Goal: Transaction & Acquisition: Purchase product/service

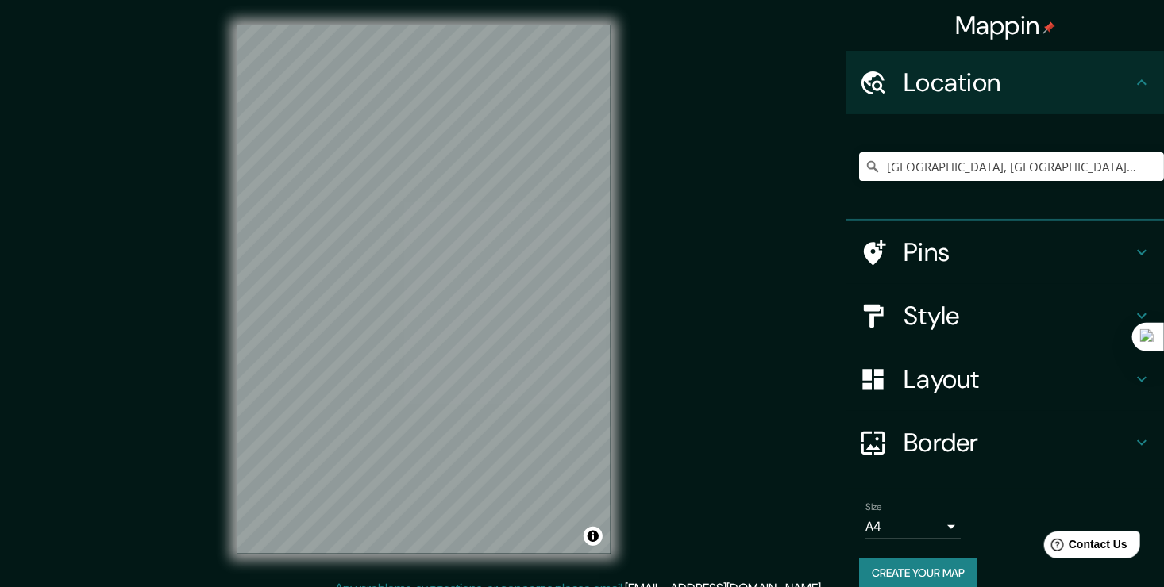
click at [961, 313] on h4 "Style" at bounding box center [1017, 316] width 229 height 32
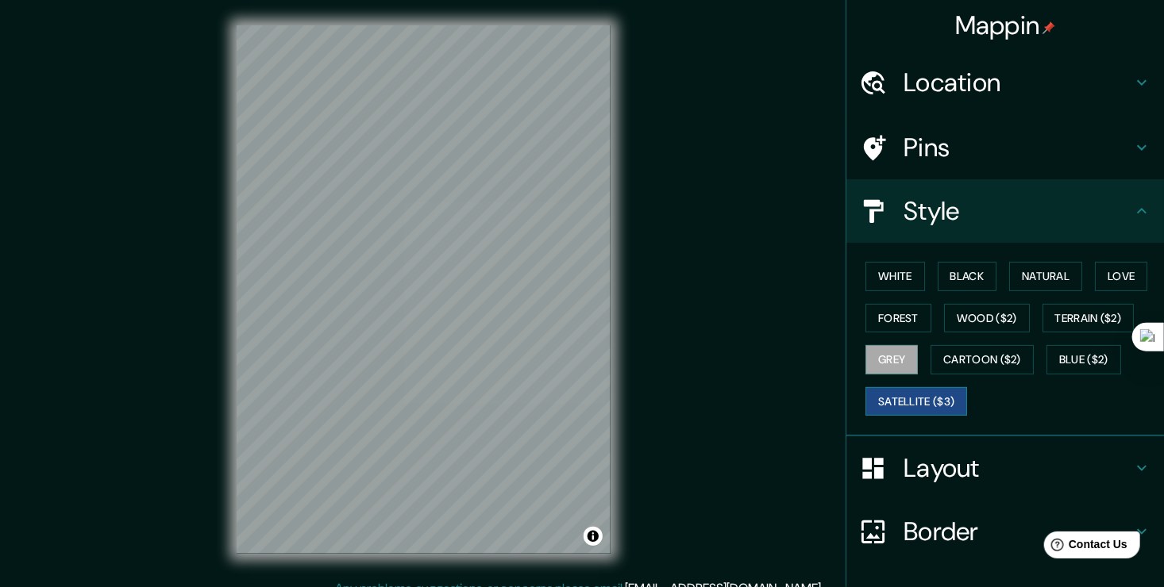
click at [928, 398] on button "Satellite ($3)" at bounding box center [916, 401] width 102 height 29
click at [964, 369] on button "Cartoon ($2)" at bounding box center [981, 359] width 103 height 29
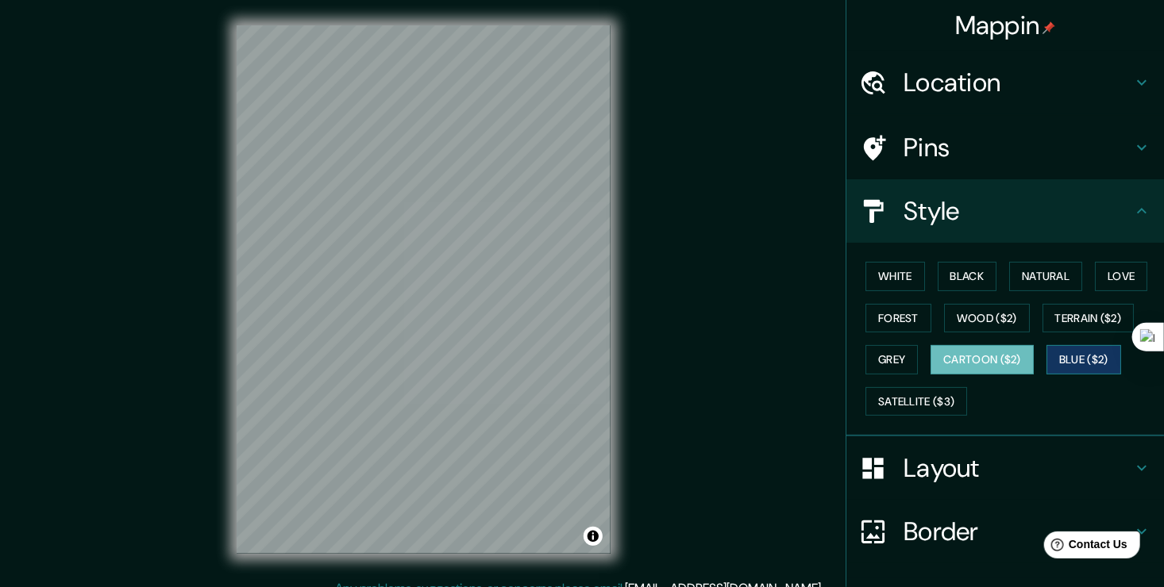
click at [1064, 350] on button "Blue ($2)" at bounding box center [1083, 359] width 75 height 29
click at [1079, 83] on h4 "Location" at bounding box center [1017, 83] width 229 height 32
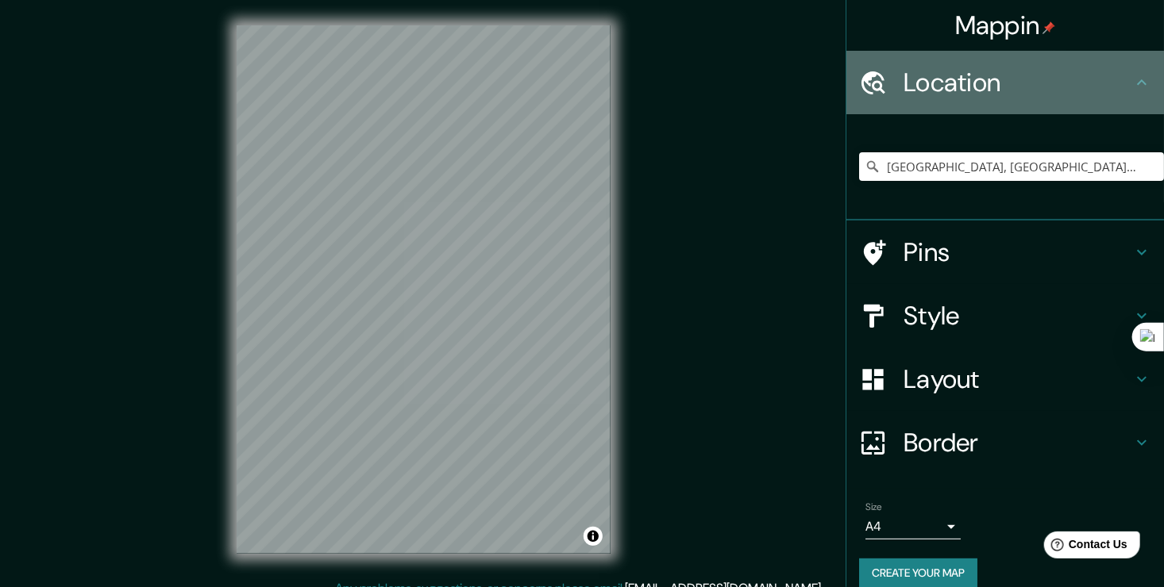
click at [1077, 83] on h4 "Location" at bounding box center [1017, 83] width 229 height 32
click at [1134, 83] on icon at bounding box center [1141, 82] width 19 height 19
click at [1132, 84] on icon at bounding box center [1141, 82] width 19 height 19
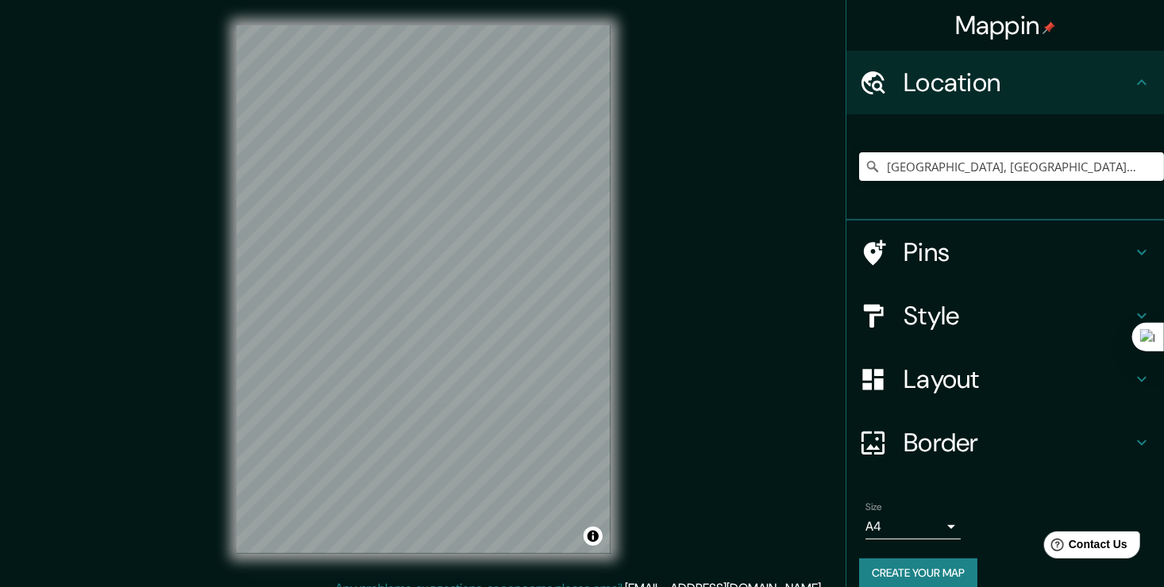
click at [1032, 445] on h4 "Border" at bounding box center [1017, 443] width 229 height 32
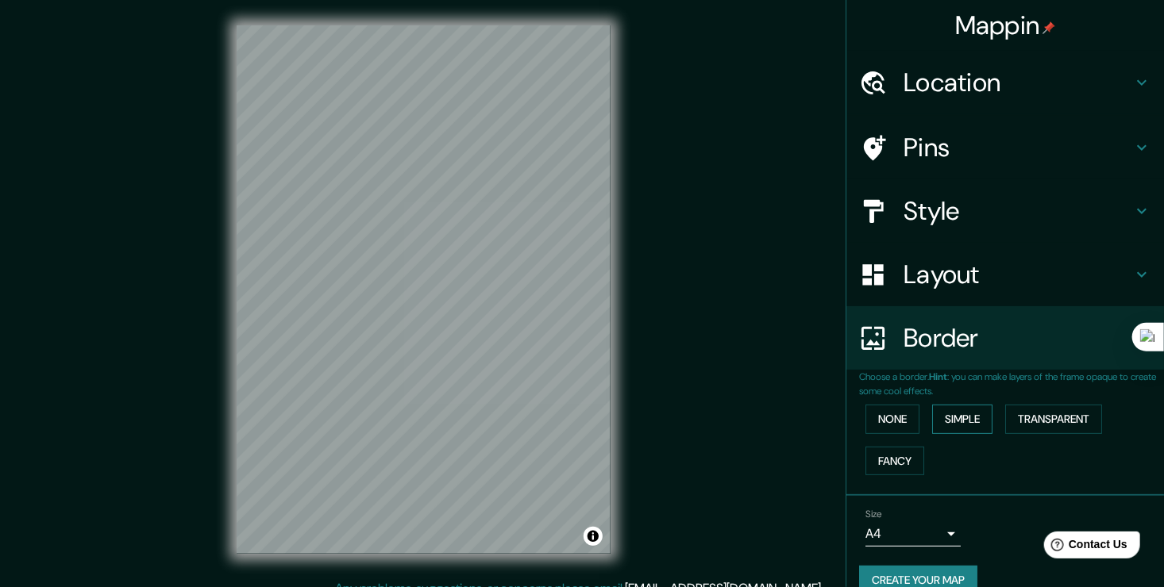
click at [954, 419] on button "Simple" at bounding box center [962, 419] width 60 height 29
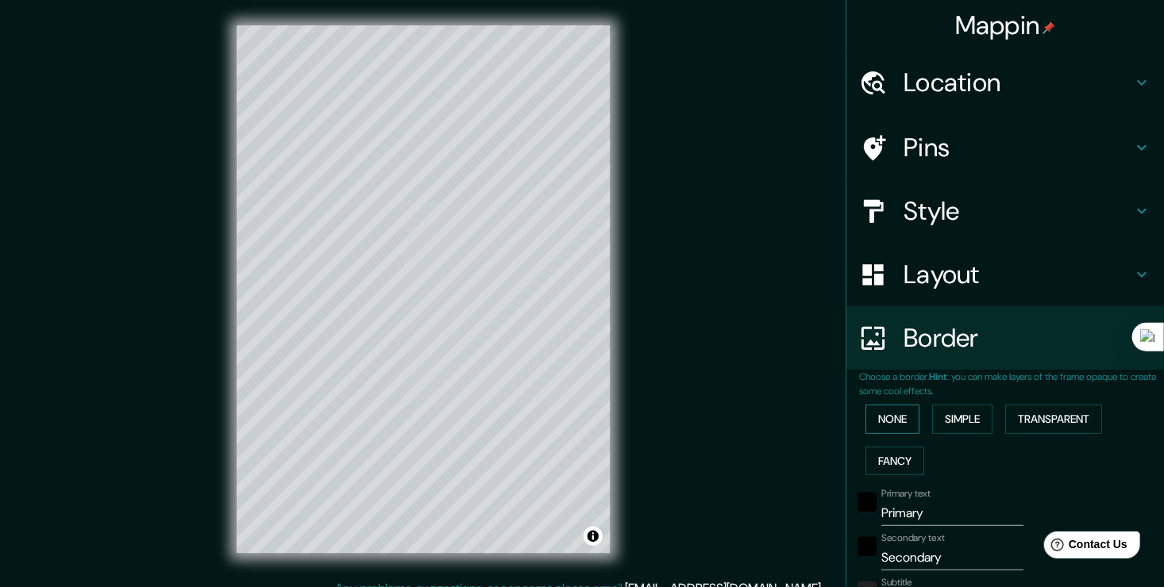
click at [889, 417] on button "None" at bounding box center [892, 419] width 54 height 29
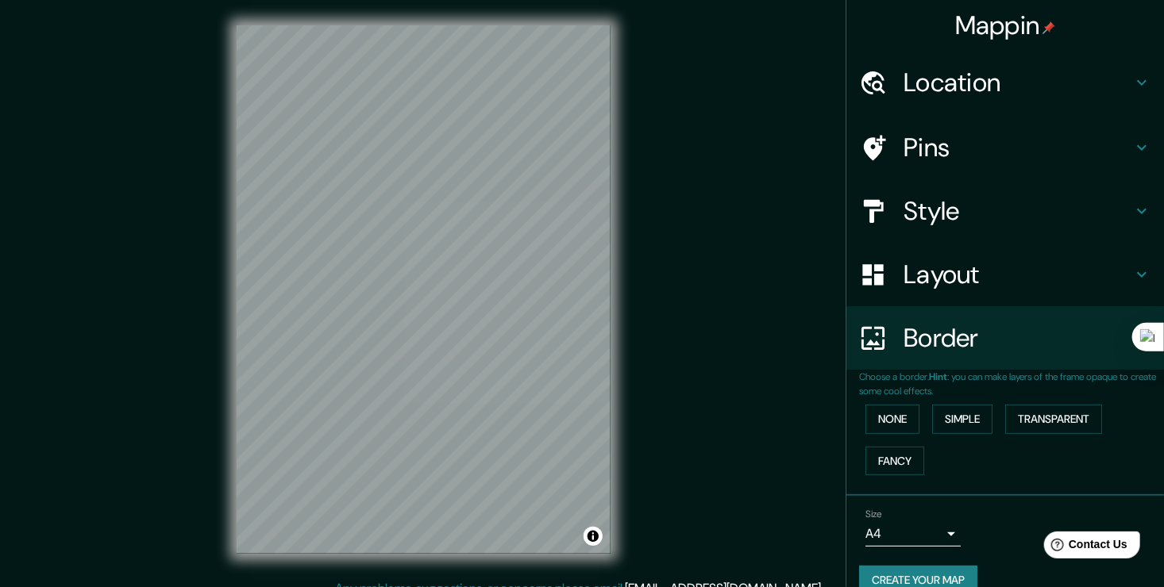
scroll to position [25, 0]
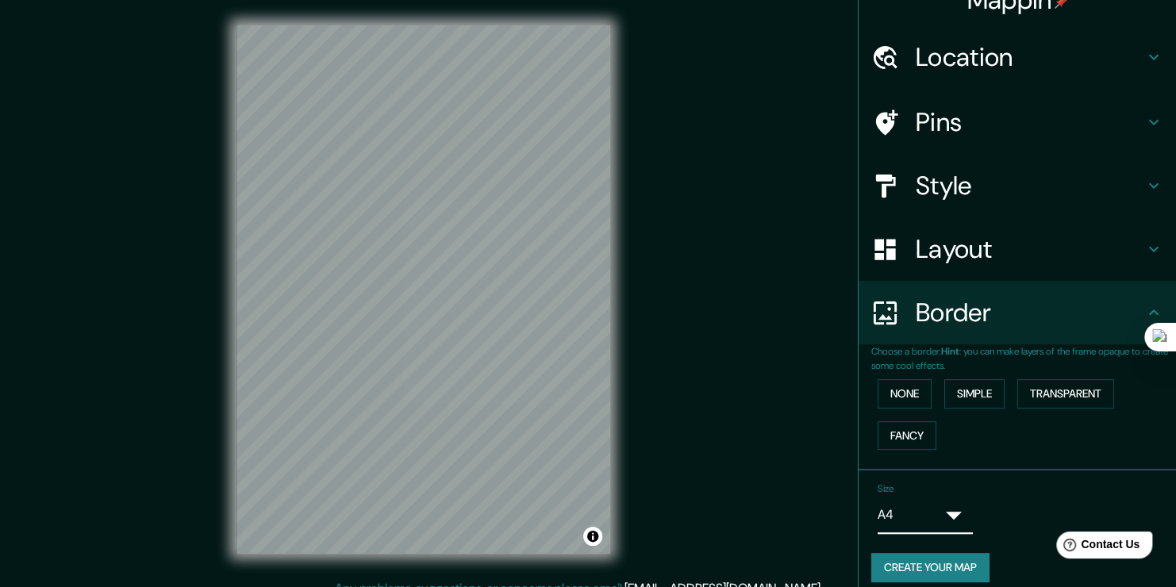
click at [941, 502] on body "Mappin Location [GEOGRAPHIC_DATA], [GEOGRAPHIC_DATA], [GEOGRAPHIC_DATA] Pins St…" at bounding box center [588, 293] width 1176 height 587
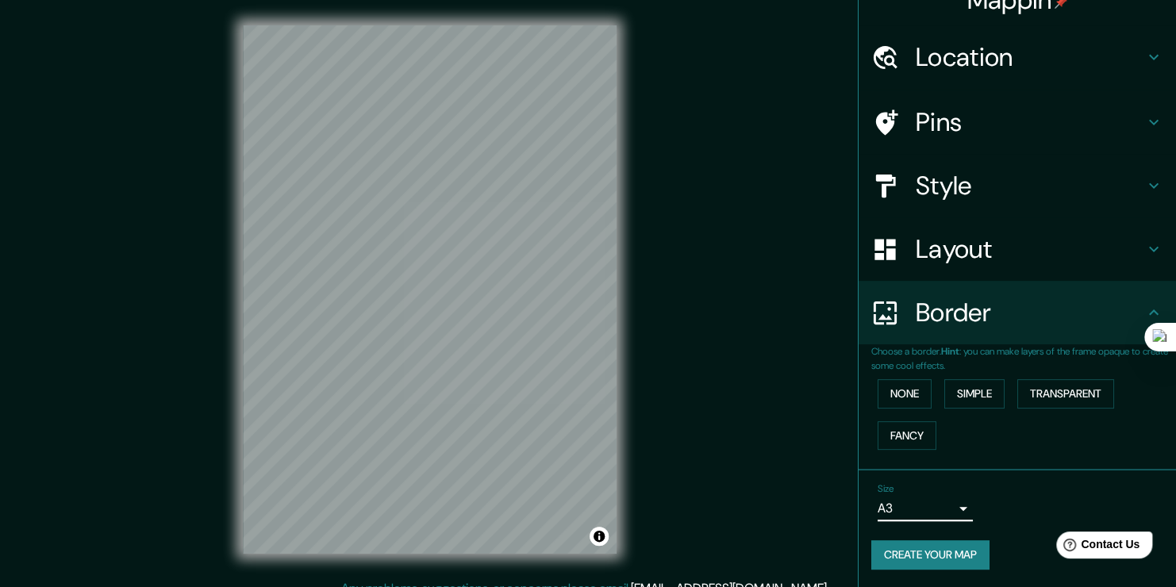
click at [940, 501] on body "Mappin Location [GEOGRAPHIC_DATA], [GEOGRAPHIC_DATA], [GEOGRAPHIC_DATA] Pins St…" at bounding box center [588, 293] width 1176 height 587
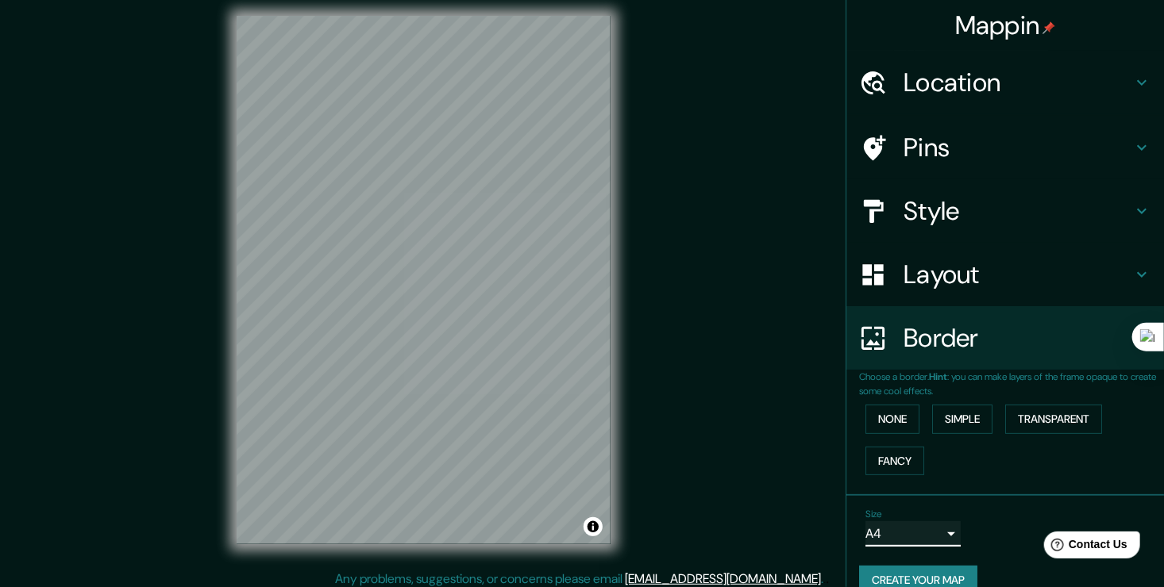
scroll to position [0, 0]
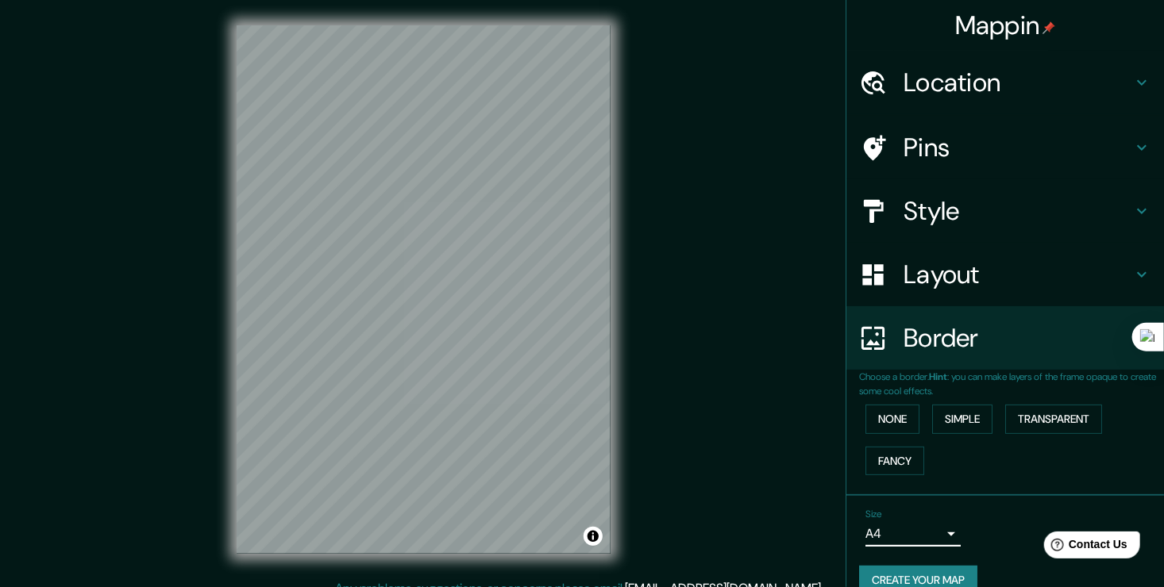
click at [1010, 287] on h4 "Layout" at bounding box center [1017, 275] width 229 height 32
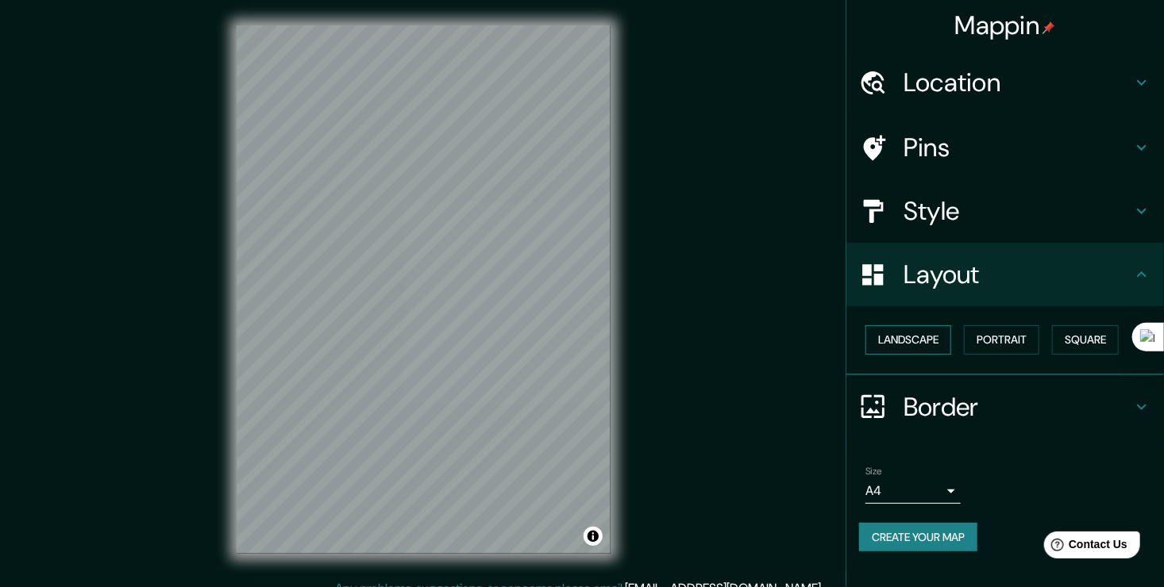
click at [927, 336] on button "Landscape" at bounding box center [908, 339] width 86 height 29
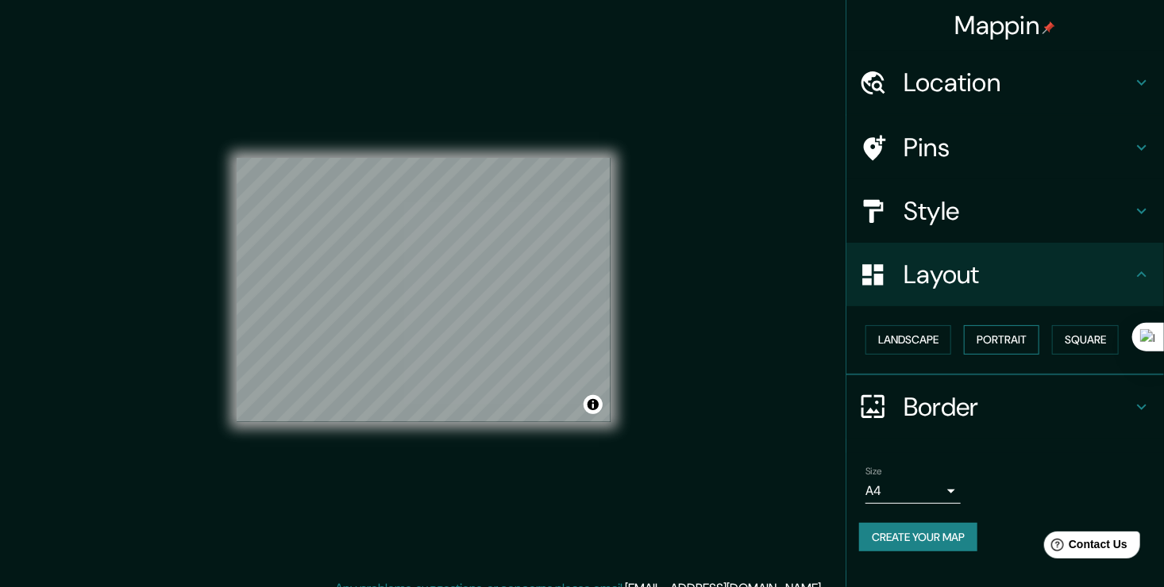
click at [1014, 336] on button "Portrait" at bounding box center [1001, 339] width 75 height 29
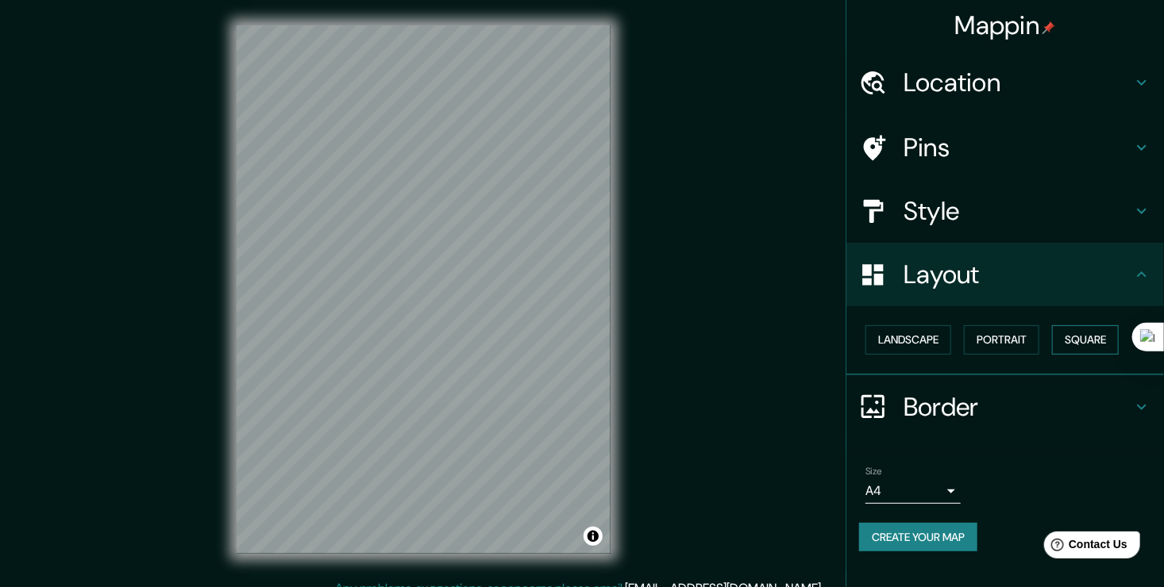
click at [1099, 335] on button "Square" at bounding box center [1085, 339] width 67 height 29
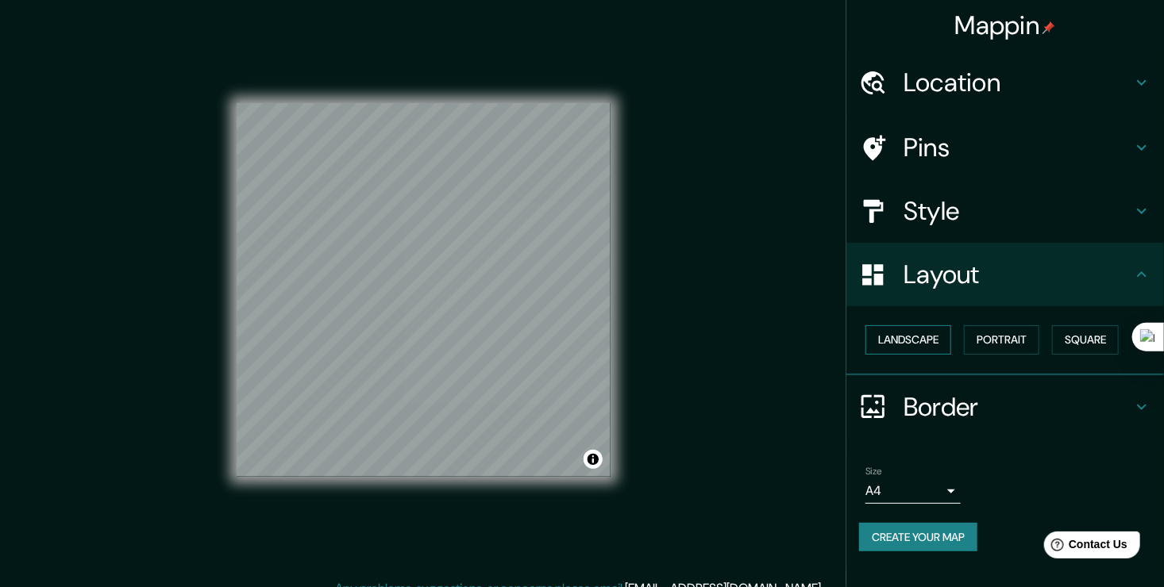
click at [922, 348] on button "Landscape" at bounding box center [908, 339] width 86 height 29
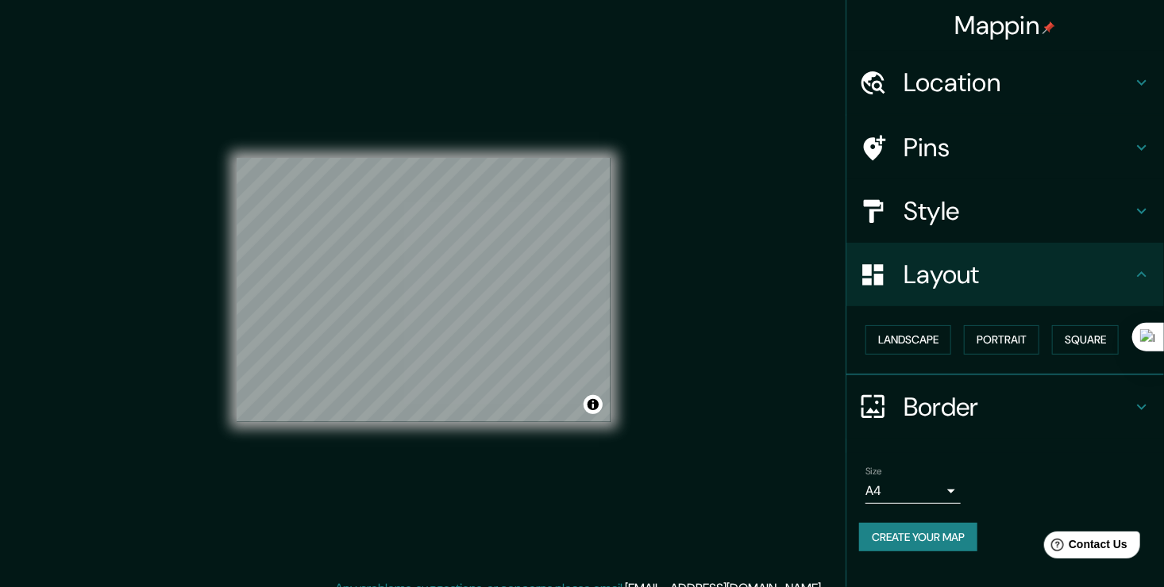
click at [1087, 211] on h4 "Style" at bounding box center [1017, 211] width 229 height 32
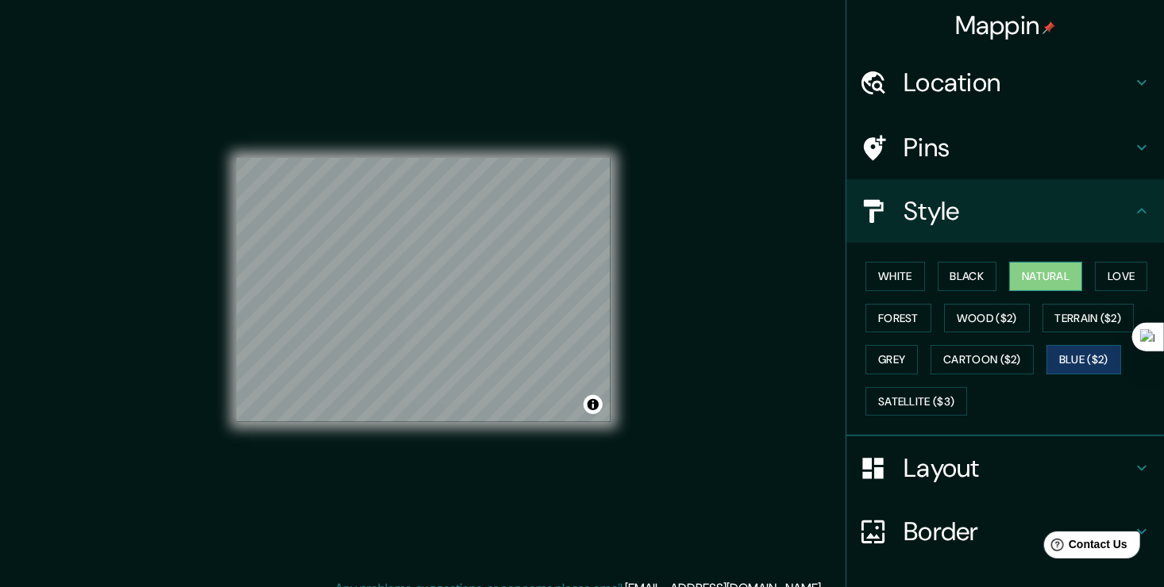
click at [1041, 278] on button "Natural" at bounding box center [1045, 276] width 73 height 29
click at [1112, 270] on button "Love" at bounding box center [1120, 276] width 52 height 29
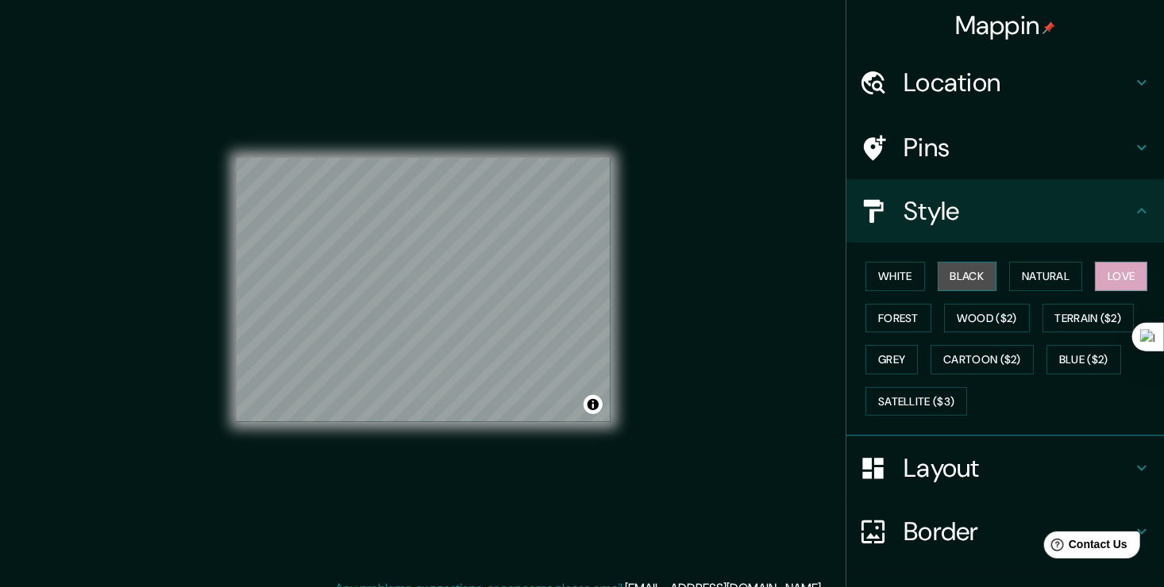
click at [950, 273] on button "Black" at bounding box center [967, 276] width 60 height 29
click at [875, 273] on button "White" at bounding box center [895, 276] width 60 height 29
